Goal: Task Accomplishment & Management: Complete application form

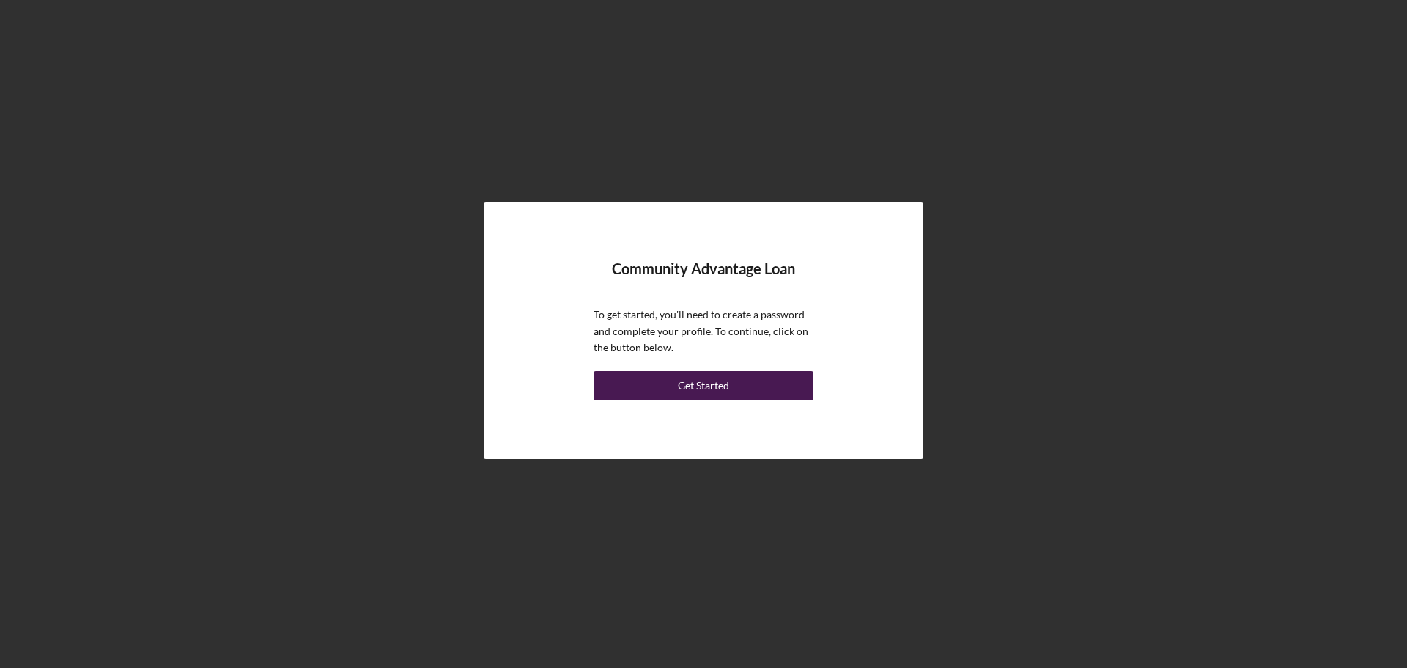
click at [708, 388] on div "Get Started" at bounding box center [703, 385] width 51 height 29
